Goal: Transaction & Acquisition: Download file/media

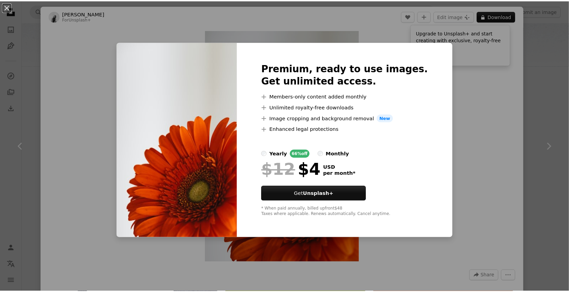
scroll to position [34, 0]
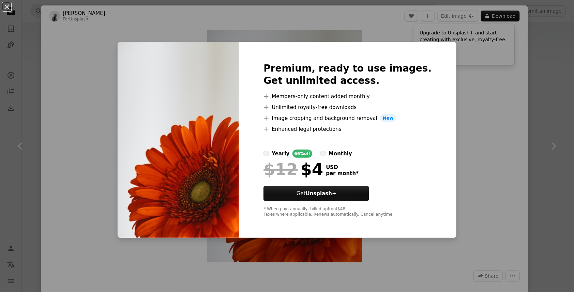
click at [460, 174] on div "An X shape Premium, ready to use images. Get unlimited access. A plus sign Memb…" at bounding box center [287, 146] width 574 height 292
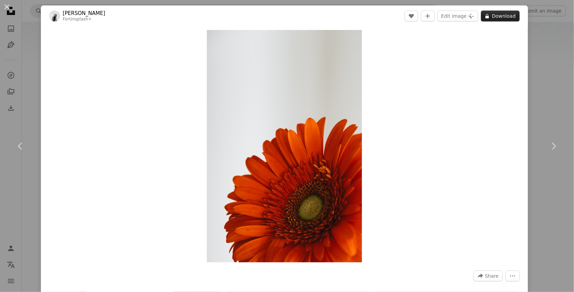
click at [499, 13] on button "A lock Download" at bounding box center [500, 16] width 39 height 11
click at [500, 14] on button "A lock Download" at bounding box center [500, 16] width 39 height 11
click at [485, 14] on icon "A lock" at bounding box center [487, 16] width 5 height 5
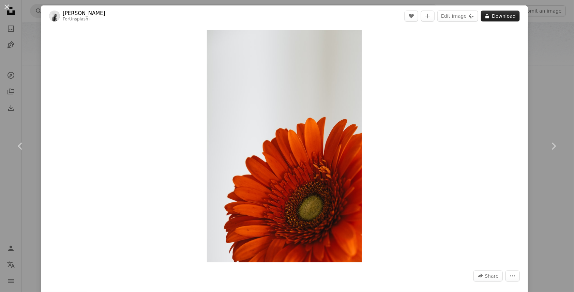
click at [485, 14] on icon "A lock" at bounding box center [487, 16] width 5 height 5
click at [6, 4] on button "An X shape" at bounding box center [7, 7] width 8 height 8
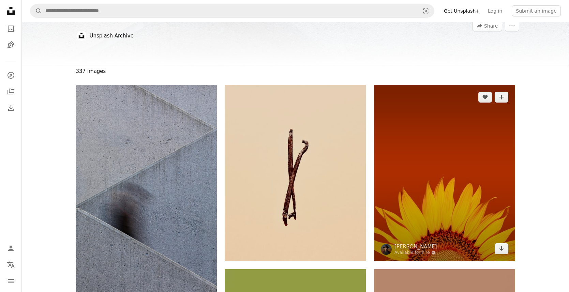
click at [399, 175] on img at bounding box center [444, 173] width 141 height 176
click at [471, 146] on img at bounding box center [444, 173] width 141 height 176
click at [501, 250] on icon "Arrow pointing down" at bounding box center [501, 248] width 5 height 8
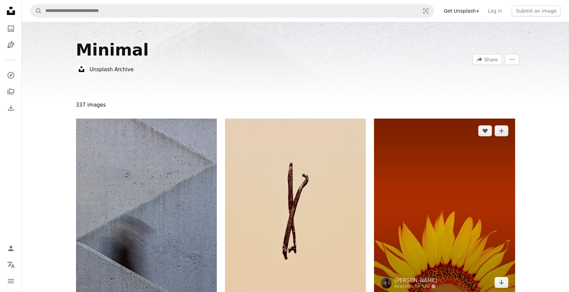
click at [410, 196] on img at bounding box center [444, 207] width 141 height 176
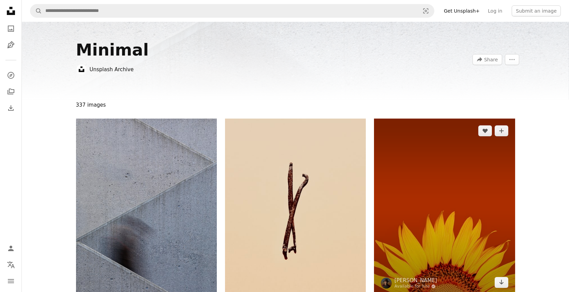
click at [503, 180] on img at bounding box center [444, 207] width 141 height 176
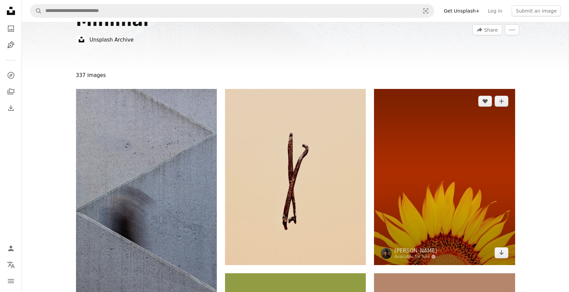
scroll to position [68, 0]
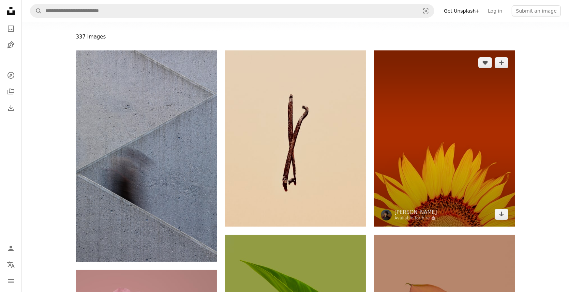
drag, startPoint x: 393, startPoint y: 215, endPoint x: 389, endPoint y: 213, distance: 3.8
click at [392, 215] on span "[PERSON_NAME] Available for hire A checkmark inside of a circle" at bounding box center [409, 215] width 56 height 12
click at [388, 213] on img at bounding box center [386, 215] width 11 height 11
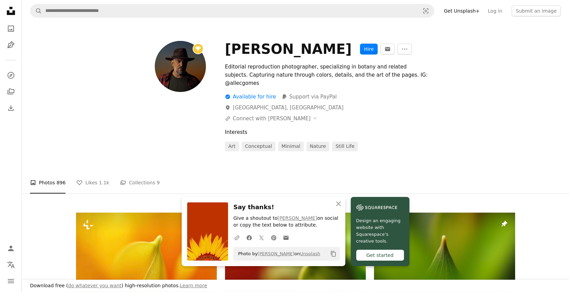
click at [469, 128] on div "Interests" at bounding box center [370, 132] width 290 height 8
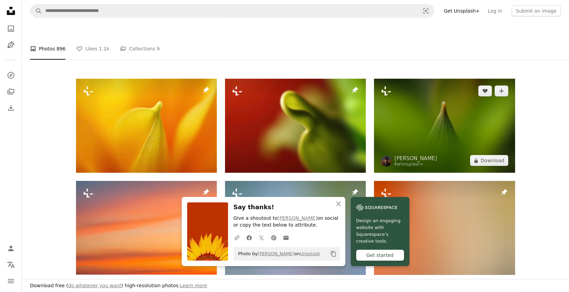
scroll to position [136, 0]
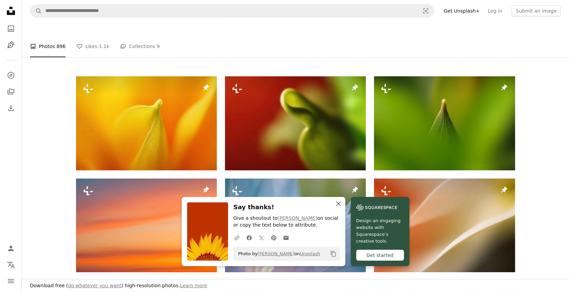
click at [341, 200] on icon "An X shape" at bounding box center [338, 204] width 8 height 8
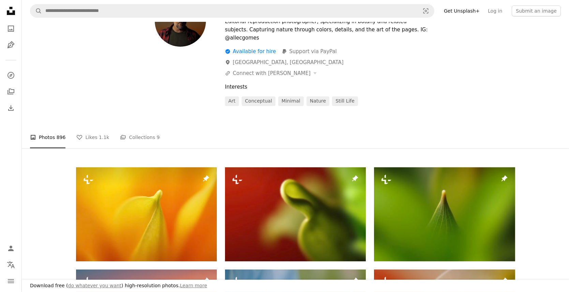
scroll to position [0, 0]
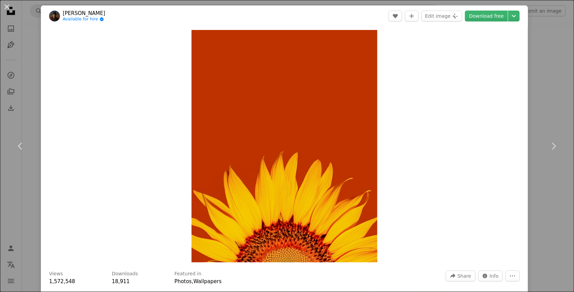
click at [6, 4] on button "An X shape" at bounding box center [7, 7] width 8 height 8
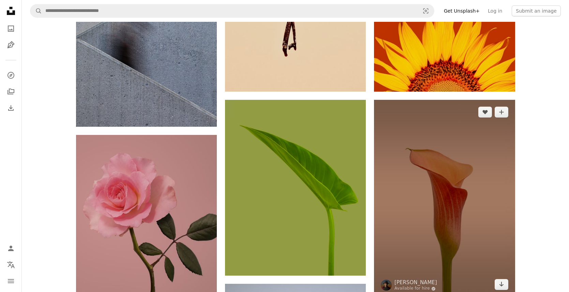
scroll to position [205, 0]
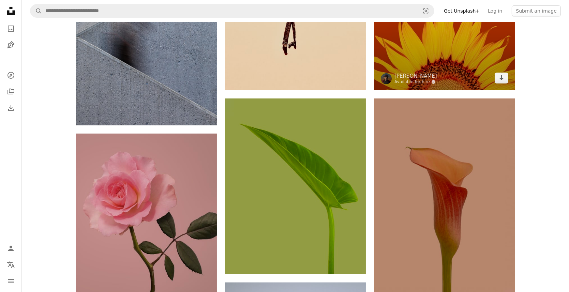
click at [408, 81] on link "Available for hire A checkmark inside of a circle" at bounding box center [415, 81] width 43 height 5
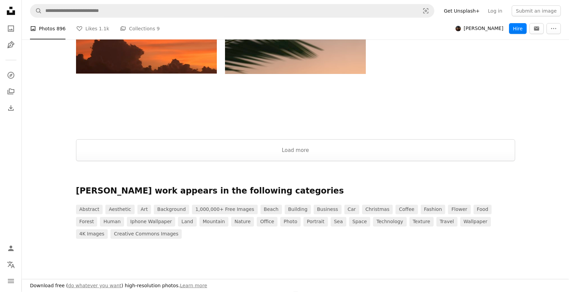
scroll to position [834, 0]
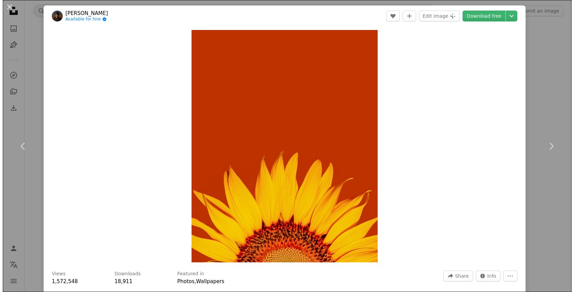
scroll to position [205, 0]
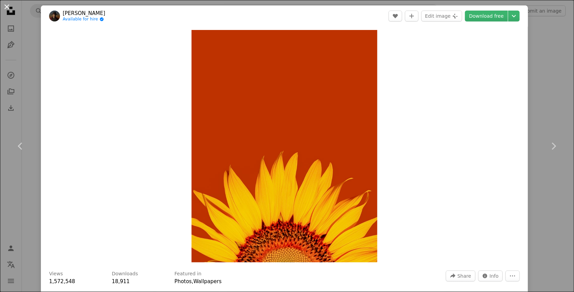
click at [3, 3] on button "An X shape" at bounding box center [7, 7] width 8 height 8
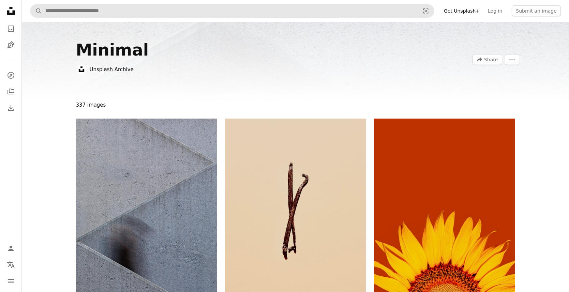
scroll to position [34, 0]
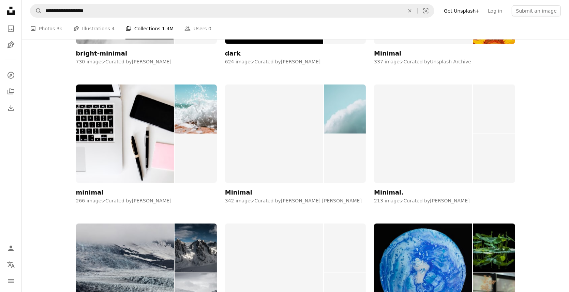
scroll to position [920, 0]
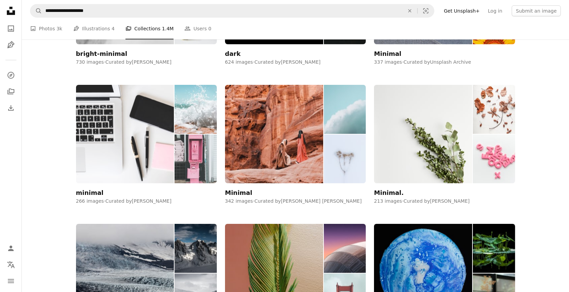
click at [106, 155] on img at bounding box center [125, 134] width 98 height 99
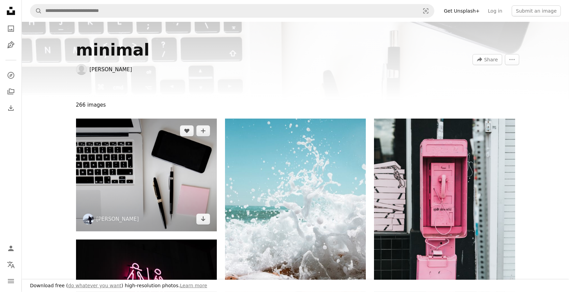
click at [179, 162] on img at bounding box center [146, 175] width 141 height 113
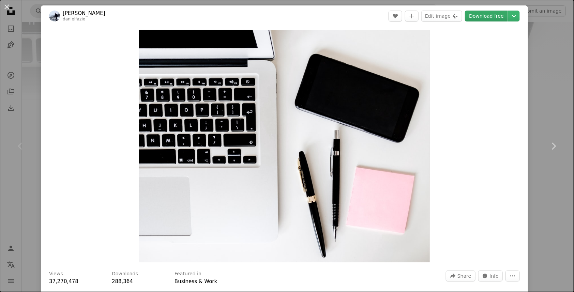
click at [484, 19] on link "Download free" at bounding box center [486, 16] width 43 height 11
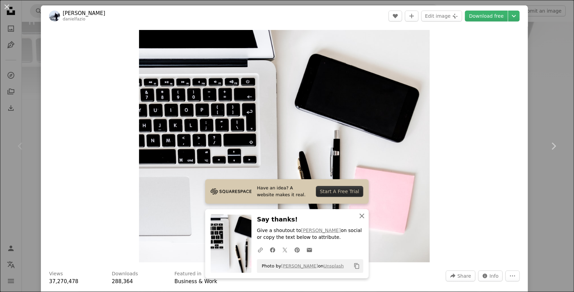
click at [360, 216] on icon "button" at bounding box center [362, 216] width 5 height 5
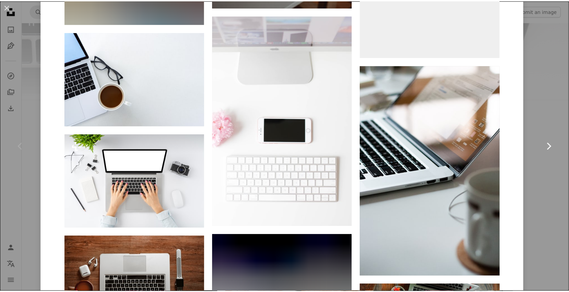
scroll to position [3410, 0]
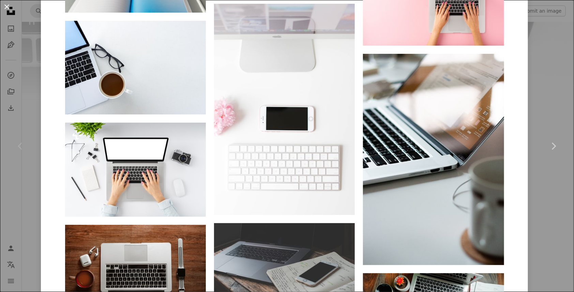
click at [5, 4] on button "An X shape" at bounding box center [7, 7] width 8 height 8
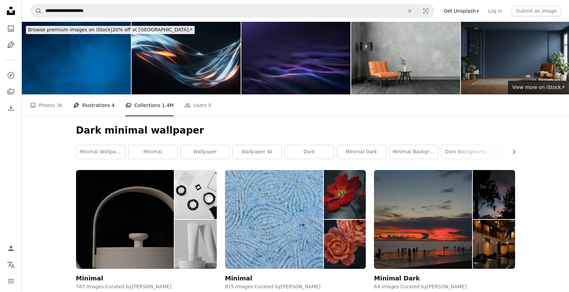
click at [91, 107] on link "Pen Tool Illustrations 4" at bounding box center [93, 105] width 41 height 22
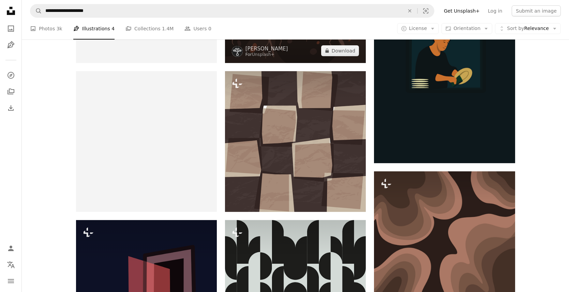
scroll to position [205, 0]
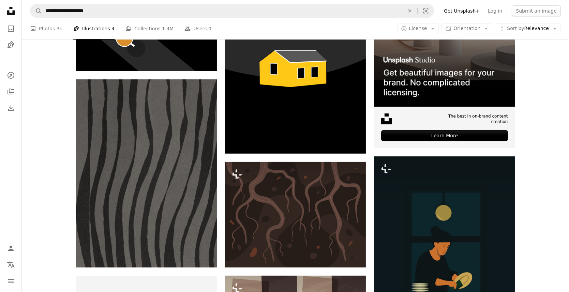
click at [45, 29] on link "A photo Photos 3k" at bounding box center [46, 29] width 32 height 22
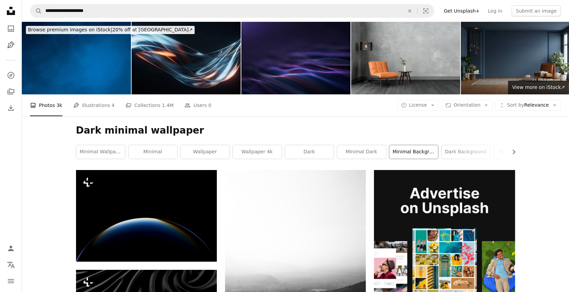
click at [415, 152] on link "minimal background" at bounding box center [413, 152] width 49 height 14
click at [415, 152] on div "minimal wallpaper minimal wallpaper wallpaper 4k dark minimal dark minimal back…" at bounding box center [295, 152] width 439 height 14
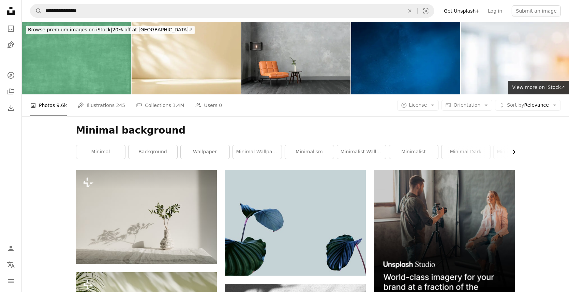
click at [514, 152] on icon "Chevron right" at bounding box center [513, 152] width 7 height 7
click at [470, 151] on link "grey" at bounding box center [490, 152] width 49 height 14
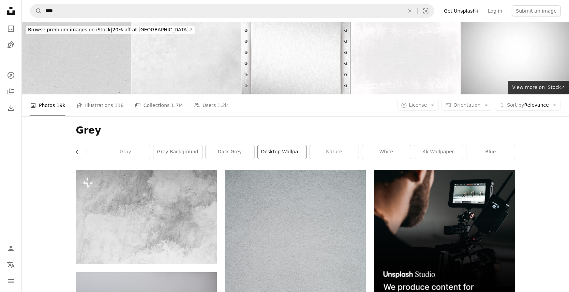
click at [270, 152] on link "desktop wallpapers" at bounding box center [282, 152] width 49 height 14
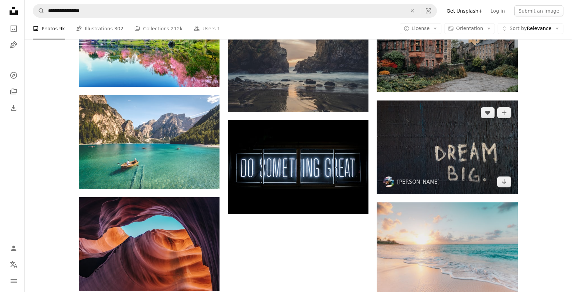
scroll to position [579, 0]
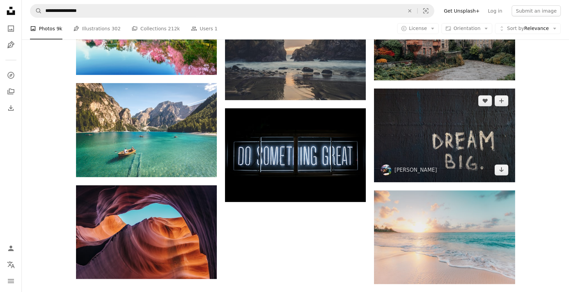
click at [419, 129] on img at bounding box center [444, 136] width 141 height 94
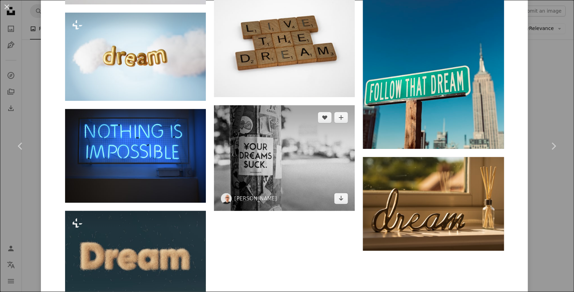
scroll to position [1091, 0]
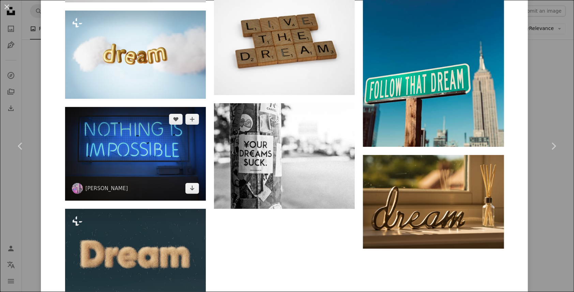
click at [170, 163] on img at bounding box center [135, 154] width 141 height 94
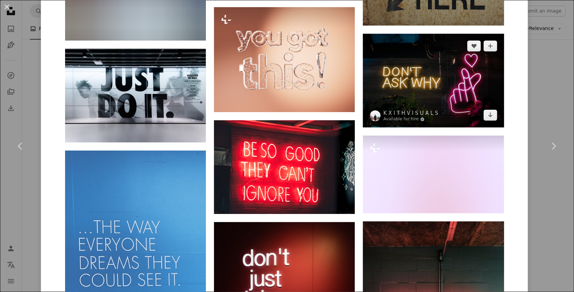
scroll to position [2489, 0]
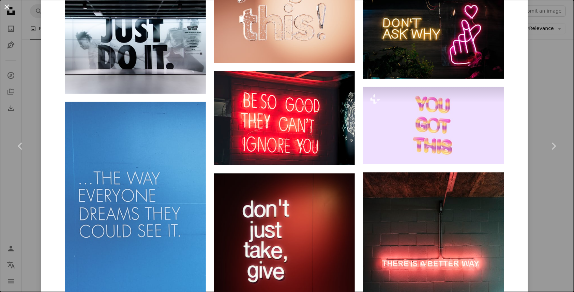
click at [5, 9] on button "An X shape" at bounding box center [7, 7] width 8 height 8
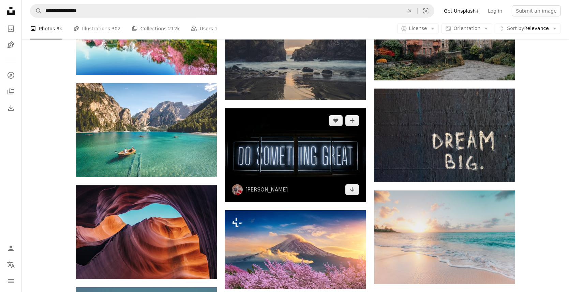
click at [330, 172] on img at bounding box center [295, 155] width 141 height 94
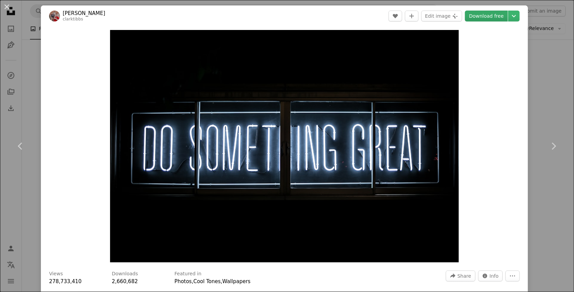
click at [483, 14] on link "Download free" at bounding box center [486, 16] width 43 height 11
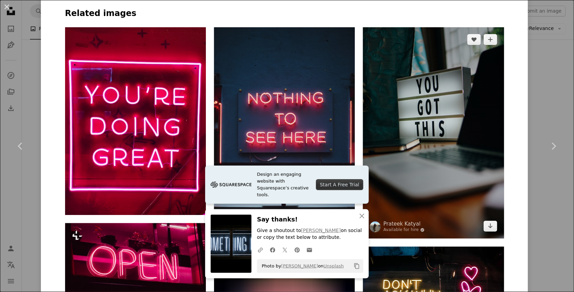
scroll to position [511, 0]
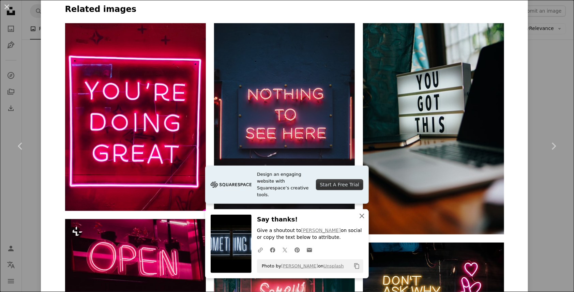
click at [360, 215] on icon "An X shape" at bounding box center [362, 216] width 8 height 8
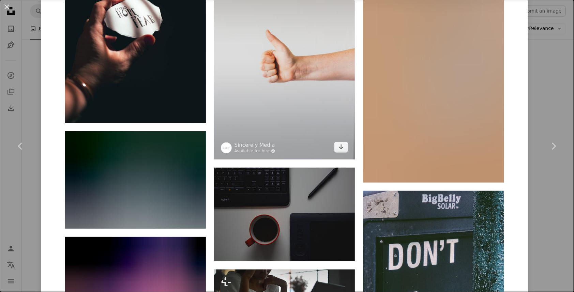
scroll to position [4295, 0]
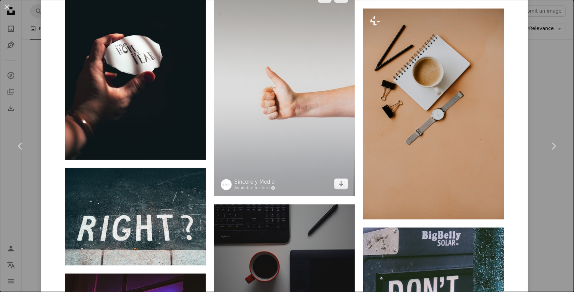
click at [268, 111] on img at bounding box center [284, 90] width 141 height 211
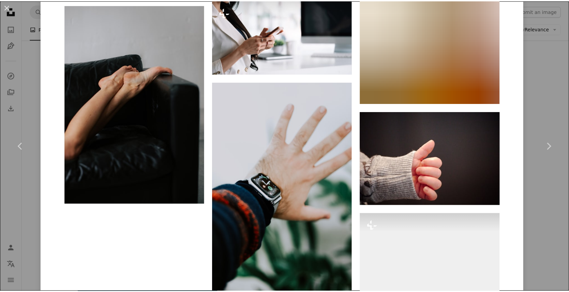
scroll to position [3623, 0]
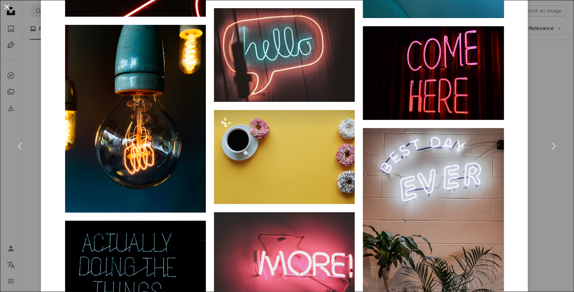
click at [4, 9] on button "An X shape" at bounding box center [7, 7] width 8 height 8
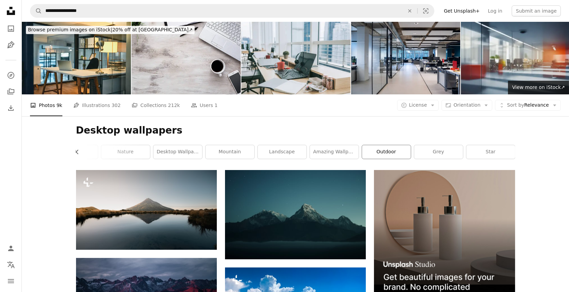
click at [381, 148] on link "outdoor" at bounding box center [386, 152] width 49 height 14
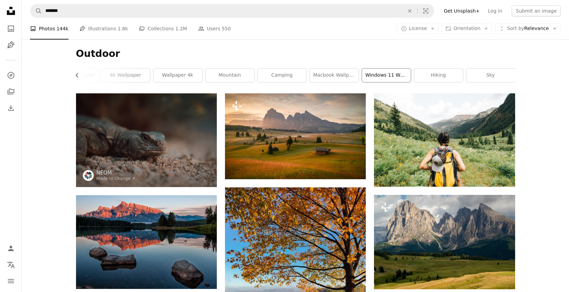
click at [374, 76] on link "windows 11 wallpaper" at bounding box center [386, 76] width 49 height 14
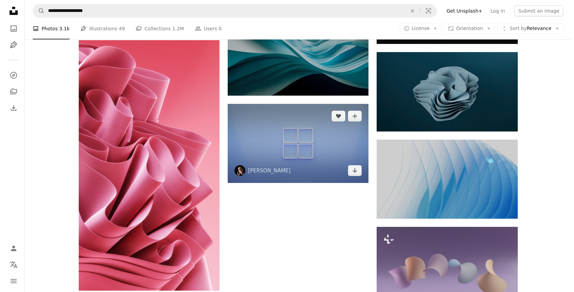
scroll to position [602, 0]
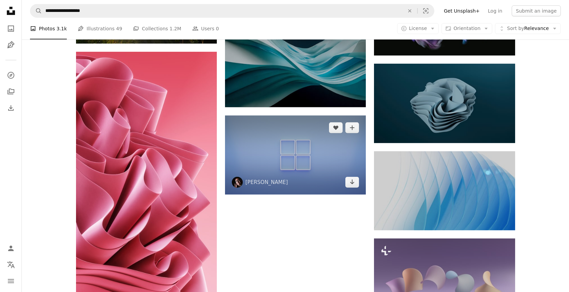
click at [283, 149] on img at bounding box center [295, 155] width 141 height 79
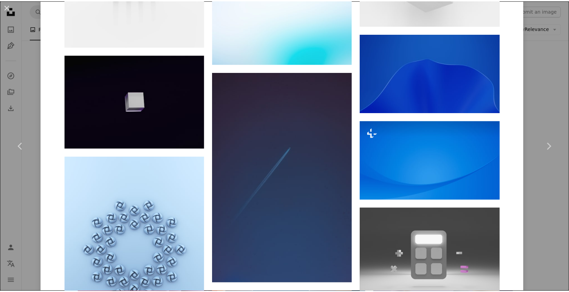
scroll to position [1841, 0]
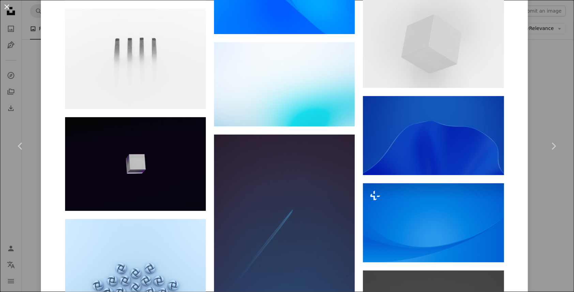
click at [5, 4] on button "An X shape" at bounding box center [7, 7] width 8 height 8
click at [5, 4] on icon "Unsplash logo Unsplash Home" at bounding box center [11, 11] width 14 height 14
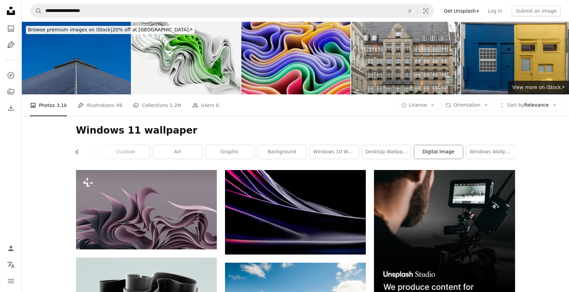
click at [458, 157] on link "digital image" at bounding box center [438, 152] width 49 height 14
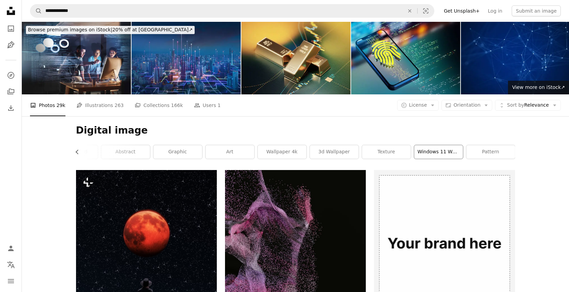
click at [457, 154] on link "windows 11 wallpaper" at bounding box center [438, 152] width 49 height 14
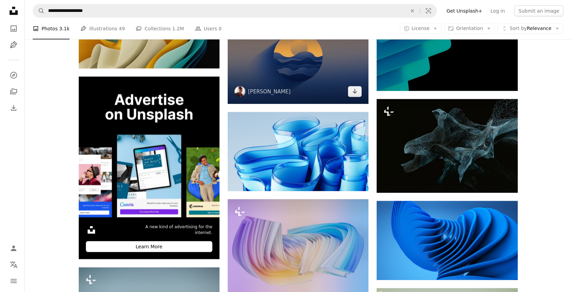
scroll to position [1193, 0]
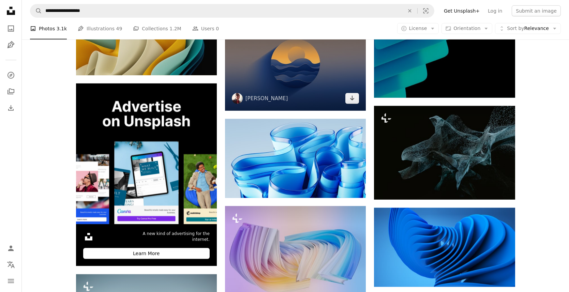
click at [310, 97] on img at bounding box center [295, 64] width 141 height 94
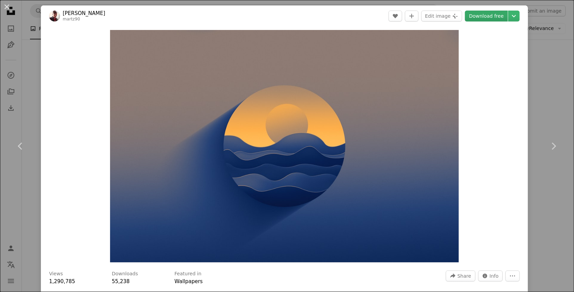
click at [489, 15] on link "Download free" at bounding box center [486, 16] width 43 height 11
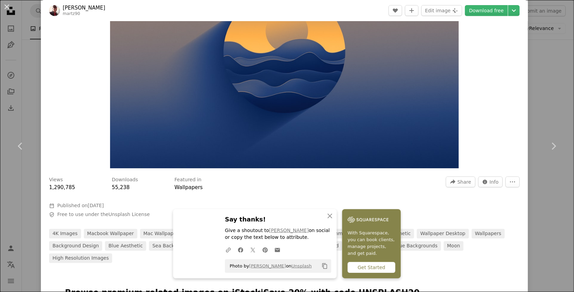
scroll to position [102, 0]
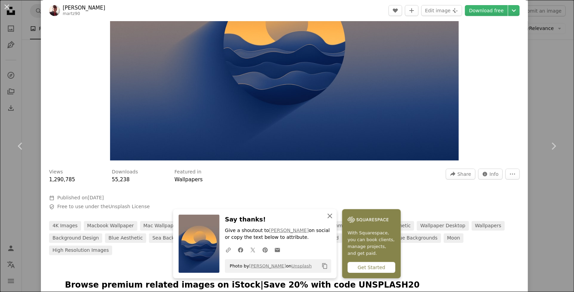
click at [328, 216] on icon "An X shape" at bounding box center [330, 216] width 8 height 8
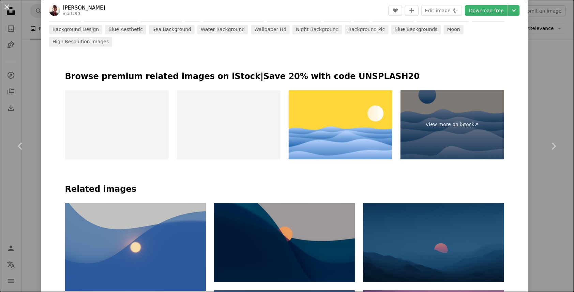
scroll to position [205, 0]
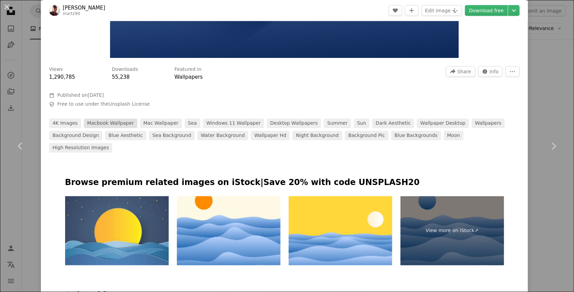
click at [96, 123] on link "macbook wallpaper" at bounding box center [111, 124] width 54 height 10
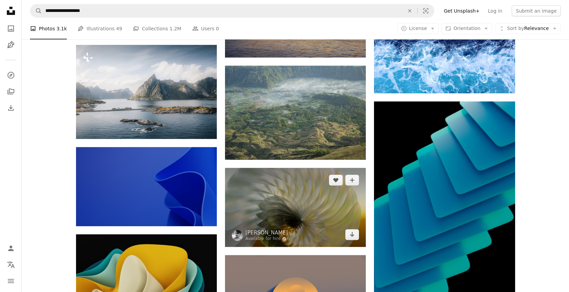
scroll to position [750, 0]
